Goal: Task Accomplishment & Management: Use online tool/utility

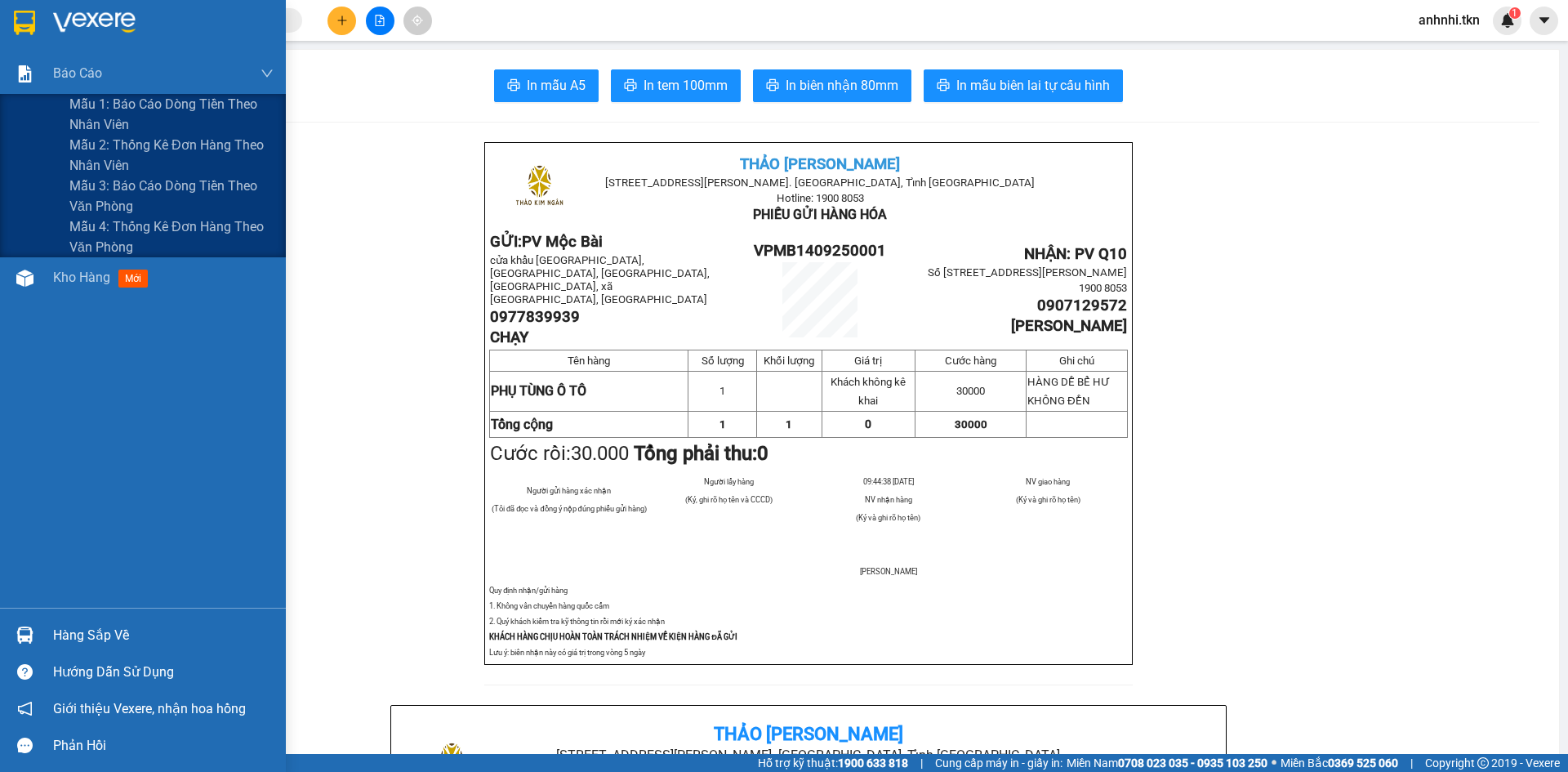
scroll to position [490, 0]
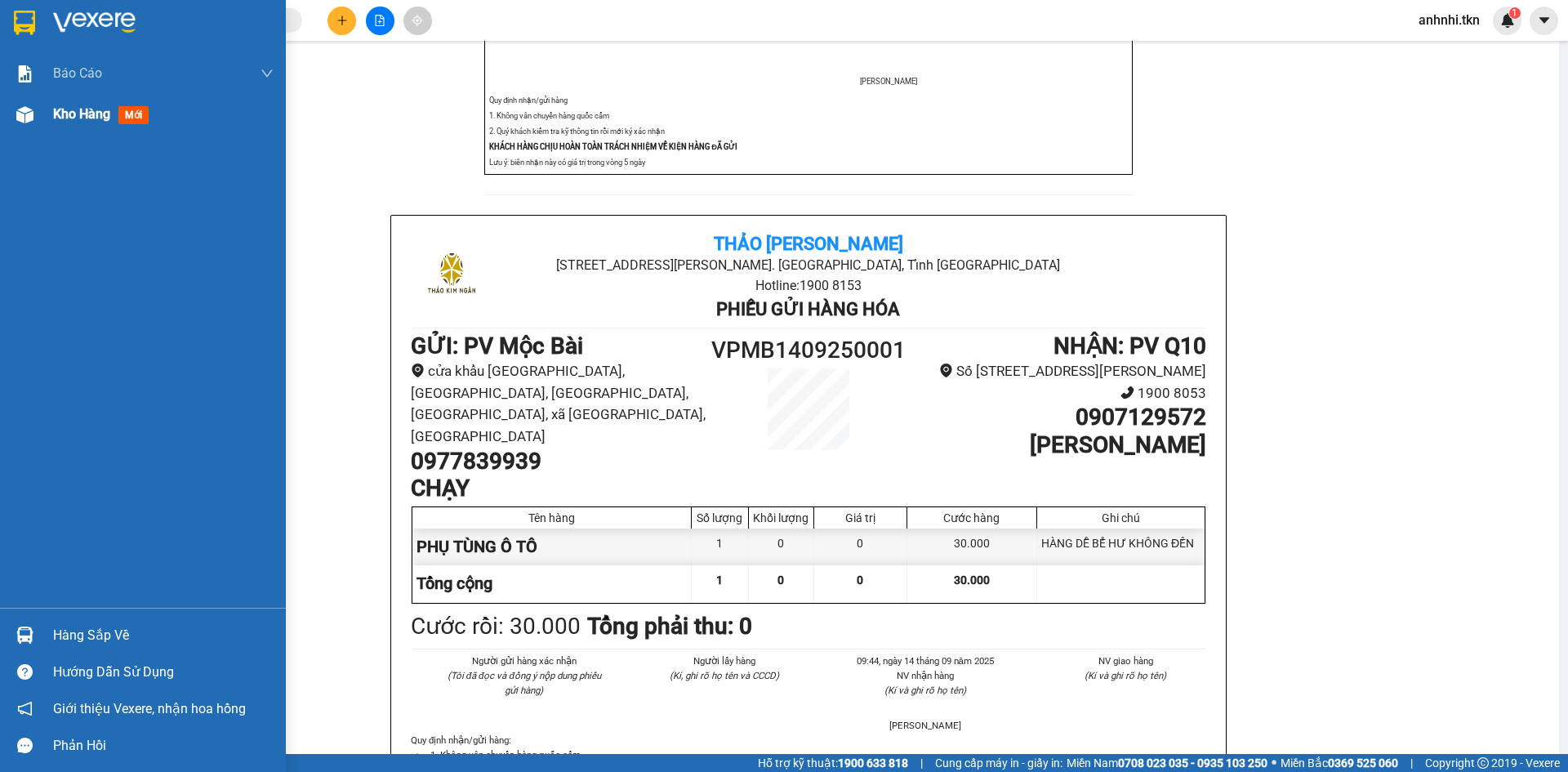
click at [83, 111] on span "Kho hàng" at bounding box center [82, 114] width 57 height 16
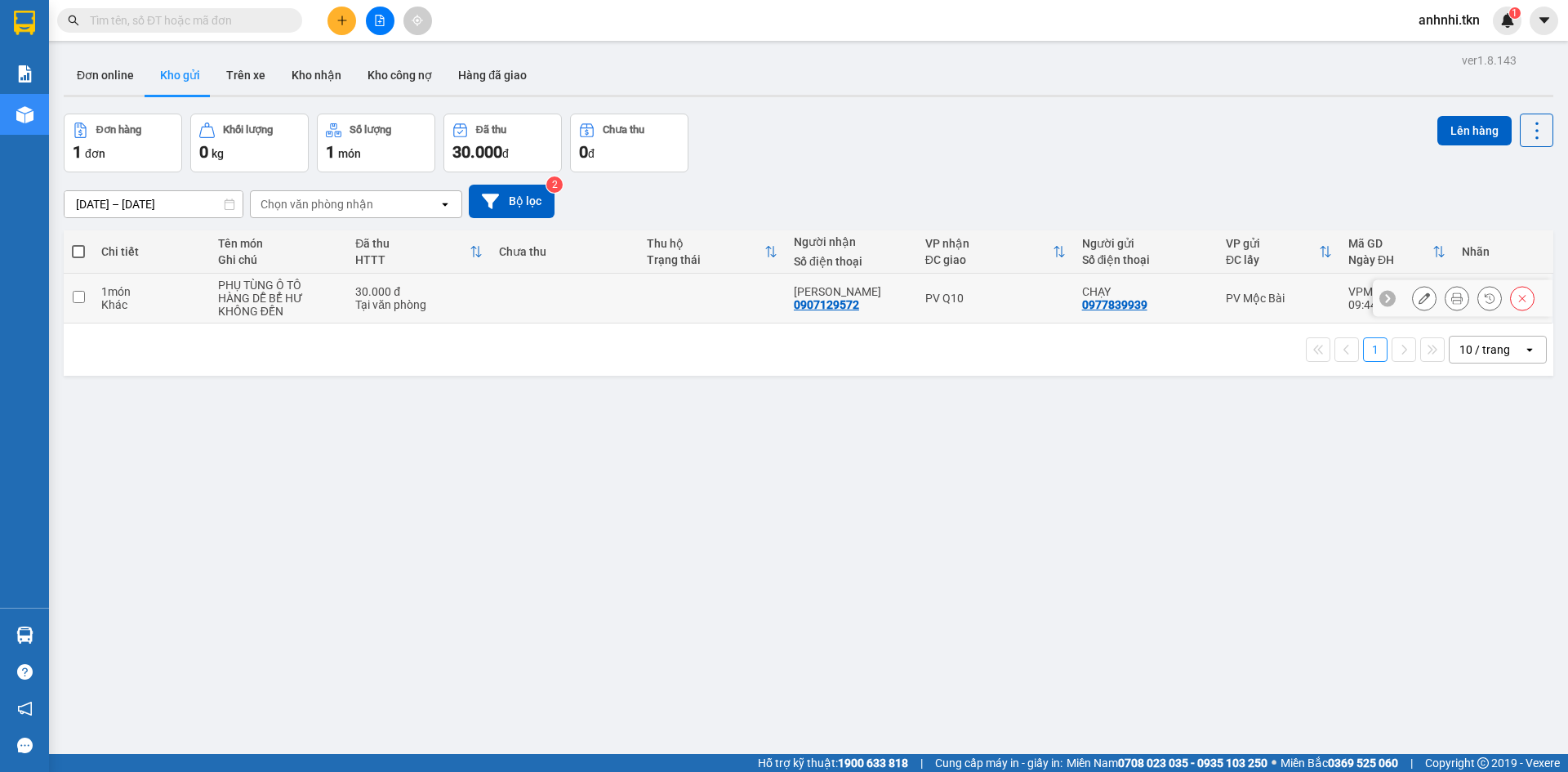
click at [75, 300] on input "checkbox" at bounding box center [79, 297] width 12 height 12
checkbox input "true"
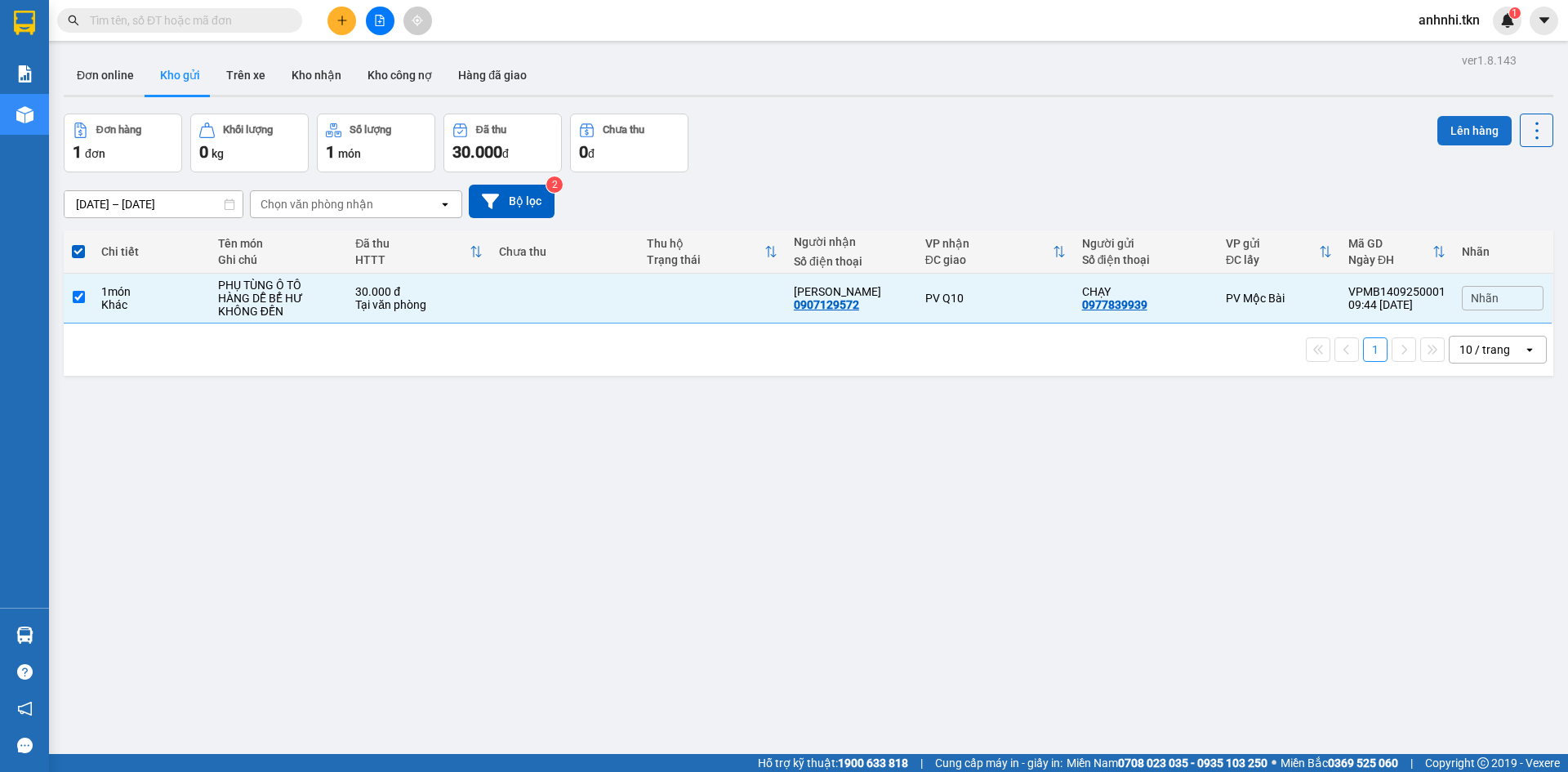
click at [1448, 128] on button "Lên hàng" at bounding box center [1474, 130] width 74 height 30
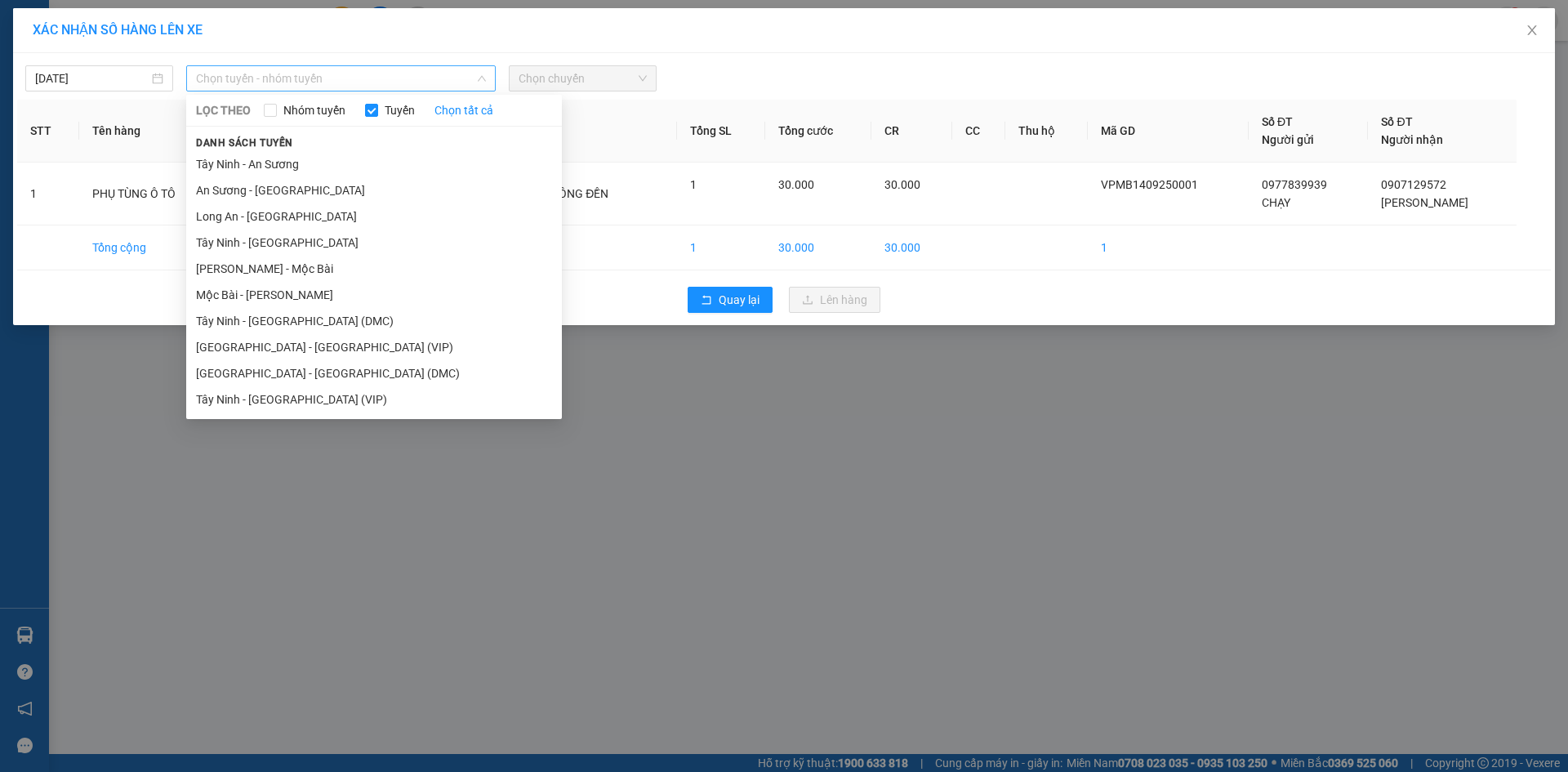
click at [403, 78] on span "Chọn tuyến - nhóm tuyến" at bounding box center [340, 78] width 290 height 25
click at [312, 394] on li "Tây Ninh - [GEOGRAPHIC_DATA] (VIP)" at bounding box center [374, 399] width 376 height 26
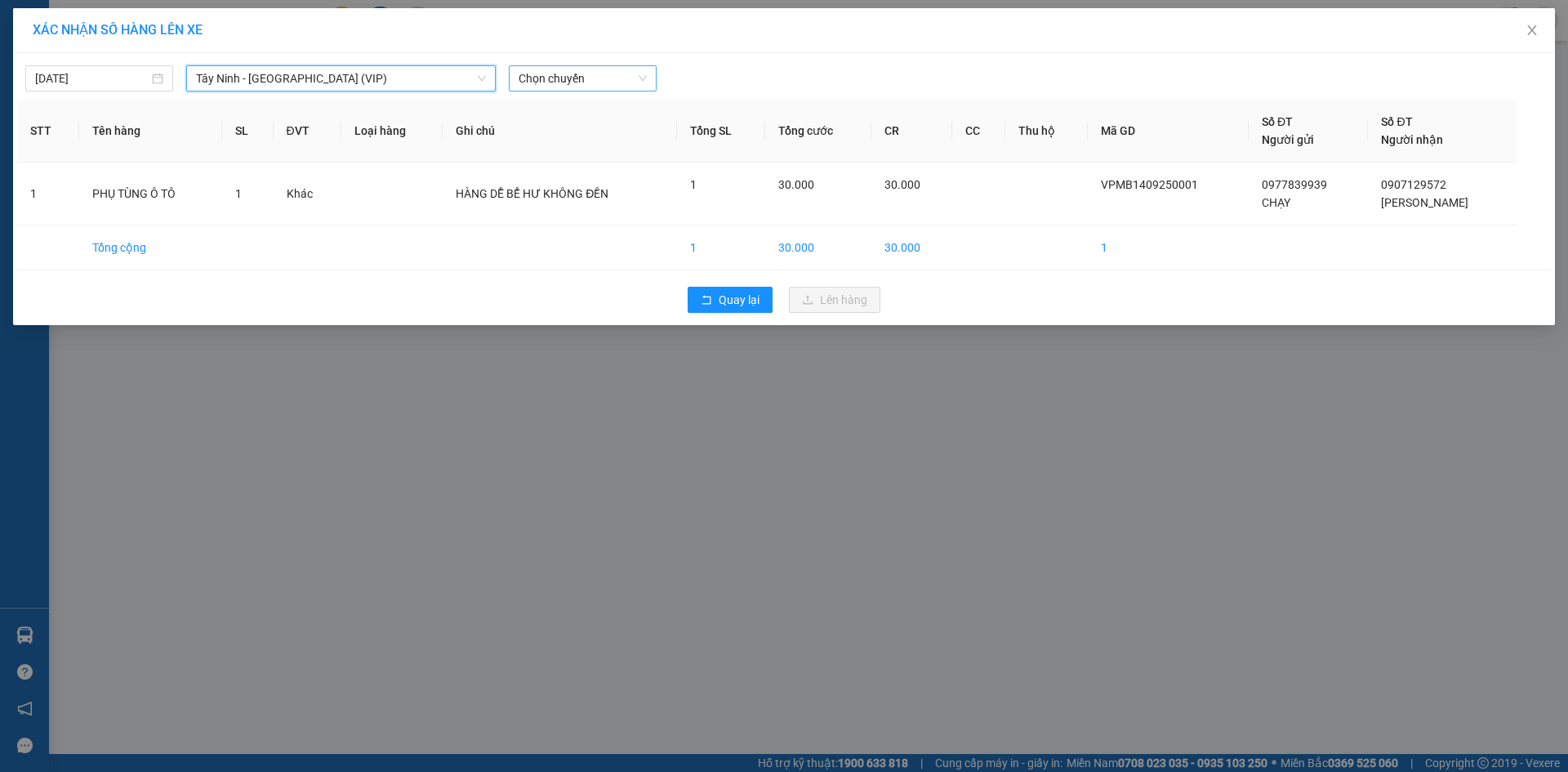
click at [563, 75] on span "Chọn chuyến" at bounding box center [583, 78] width 129 height 25
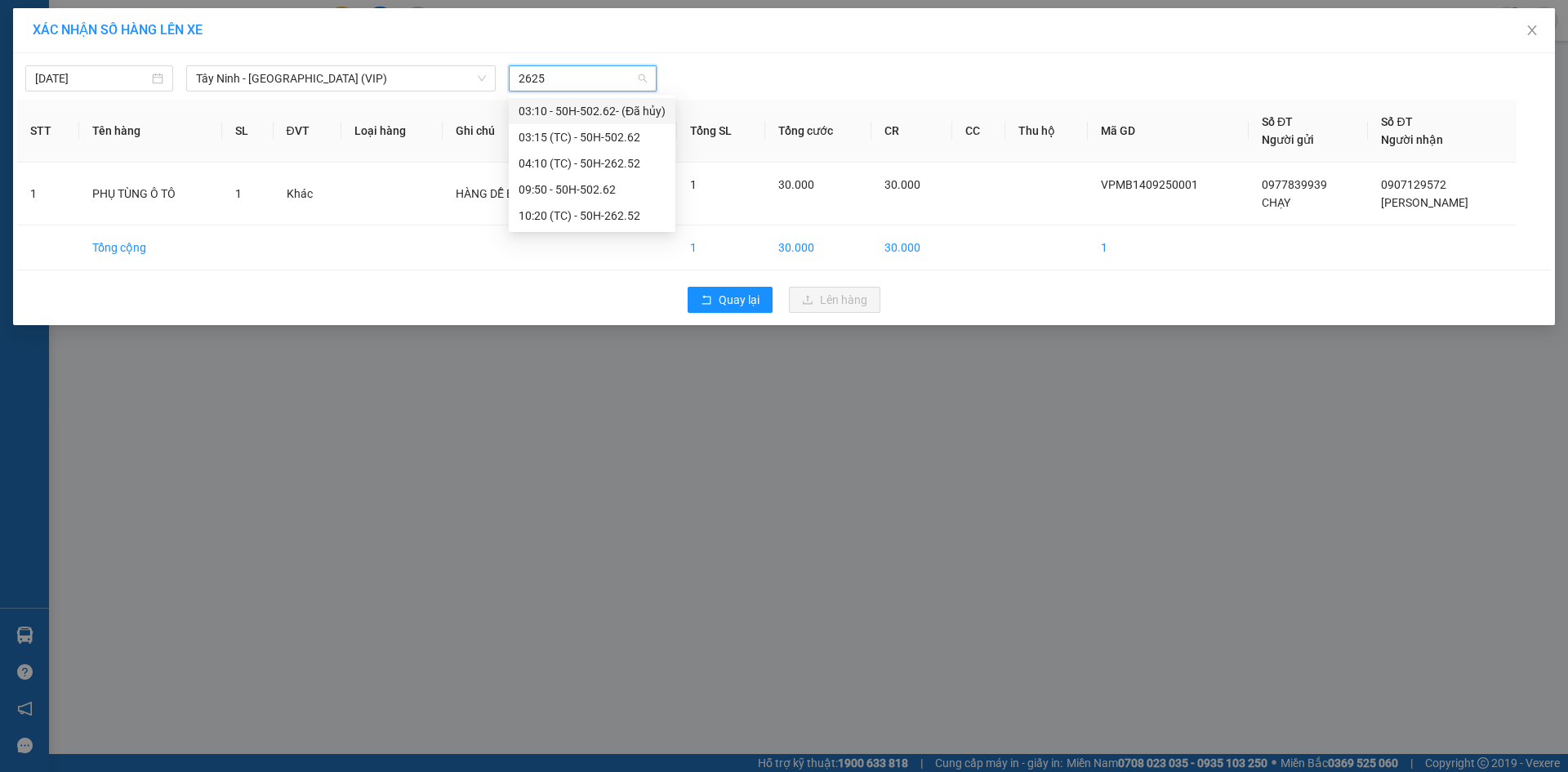
type input "26252"
click at [576, 133] on div "10:20 (TC) - 50H-262.52" at bounding box center [582, 137] width 128 height 18
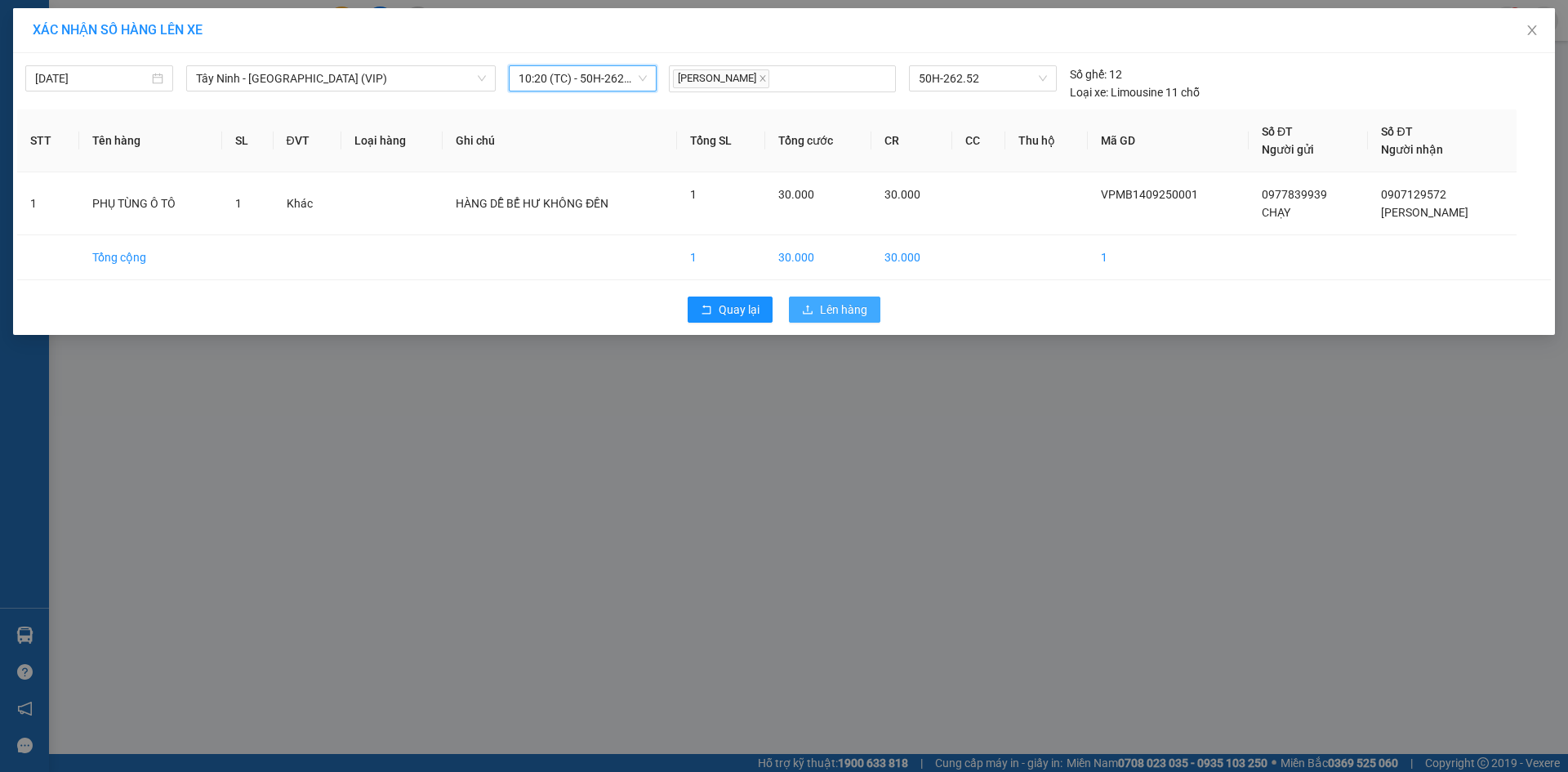
click at [863, 311] on span "Lên hàng" at bounding box center [843, 309] width 47 height 18
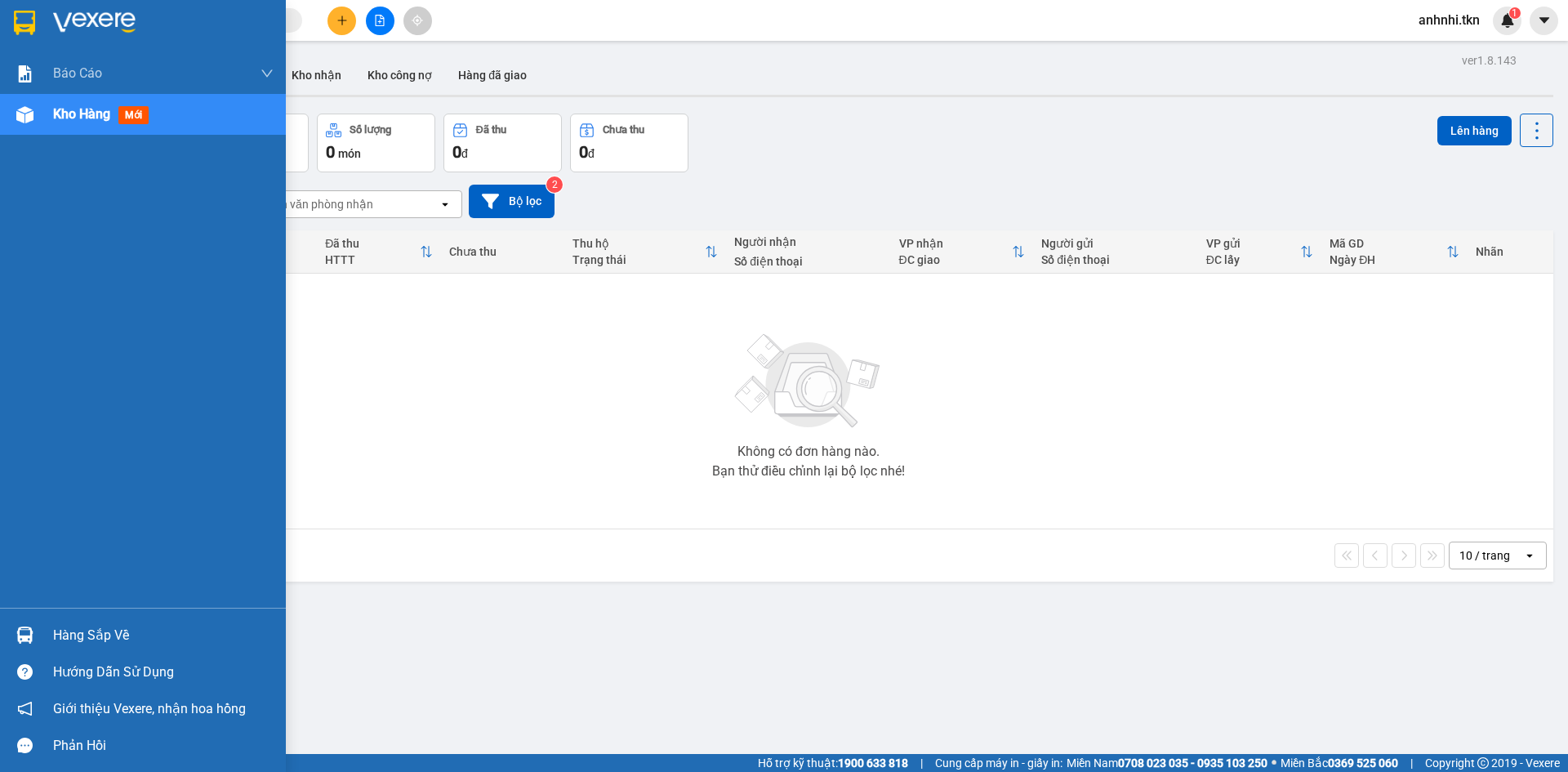
click at [78, 634] on div "Hàng sắp về" at bounding box center [163, 635] width 220 height 25
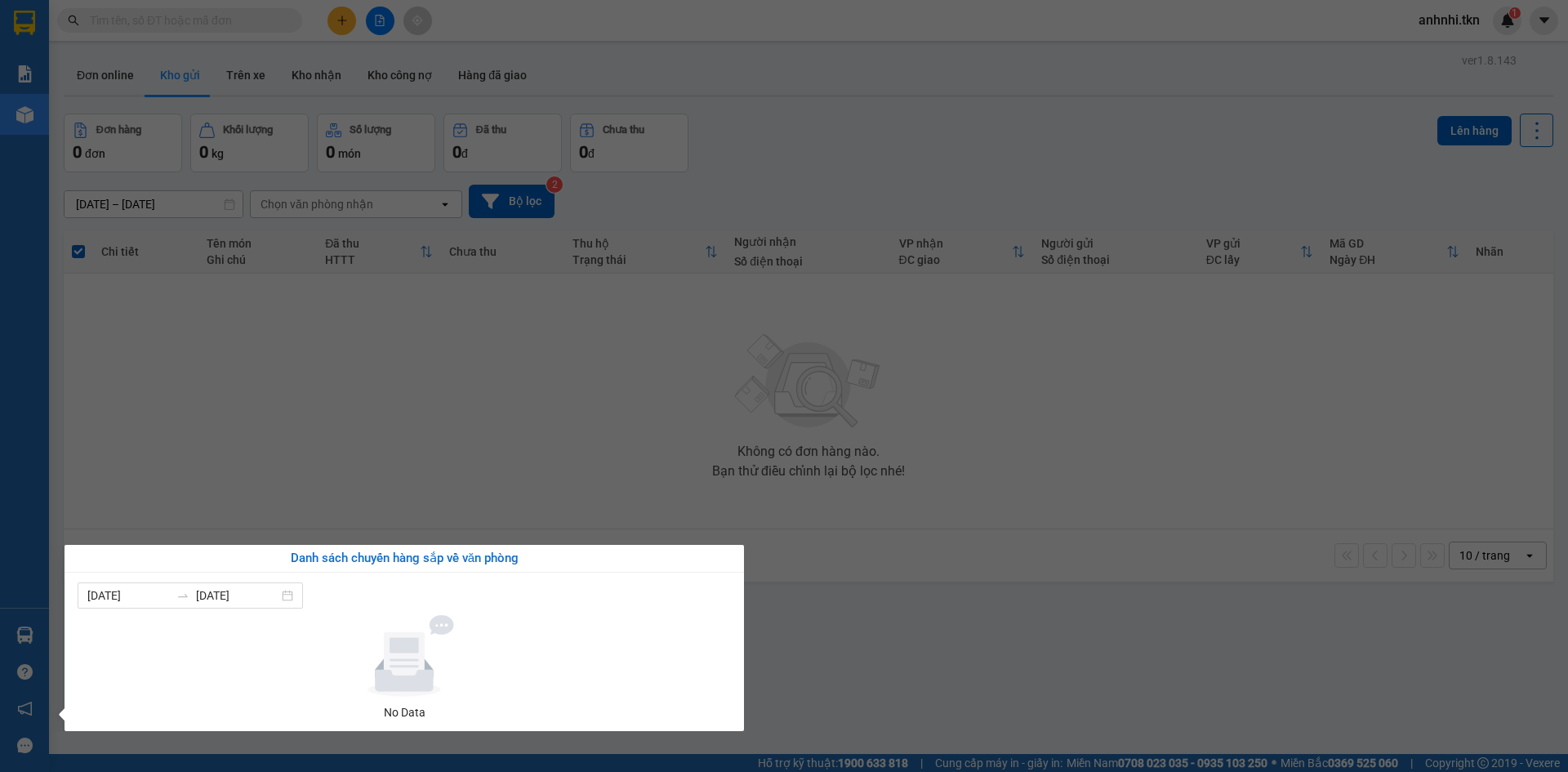
click at [833, 650] on section "Kết quả tìm kiếm ( 0 ) Bộ lọc No Data anhnhi.tkn 1 Báo cáo Mẫu 1: Báo cáo dòng …" at bounding box center [784, 386] width 1568 height 772
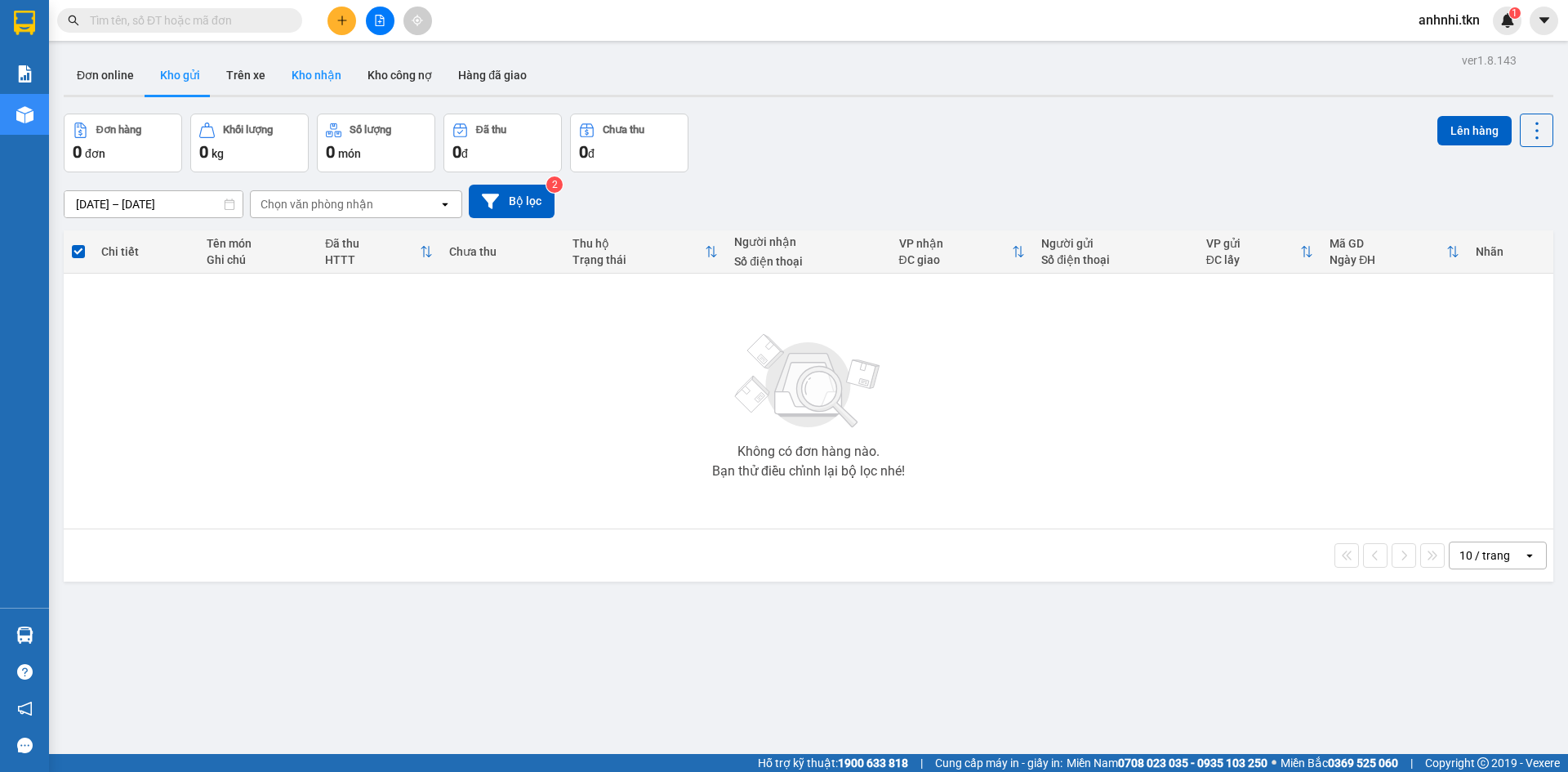
click at [303, 71] on button "Kho nhận" at bounding box center [316, 75] width 76 height 40
